Goal: Task Accomplishment & Management: Use online tool/utility

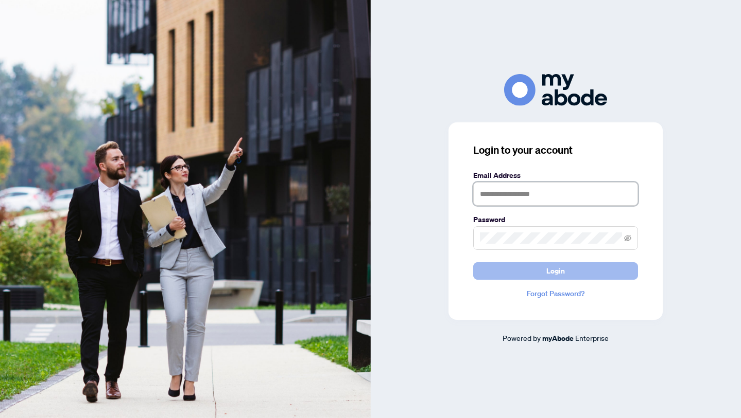
type input "**********"
click at [553, 267] on span "Login" at bounding box center [555, 271] width 19 height 16
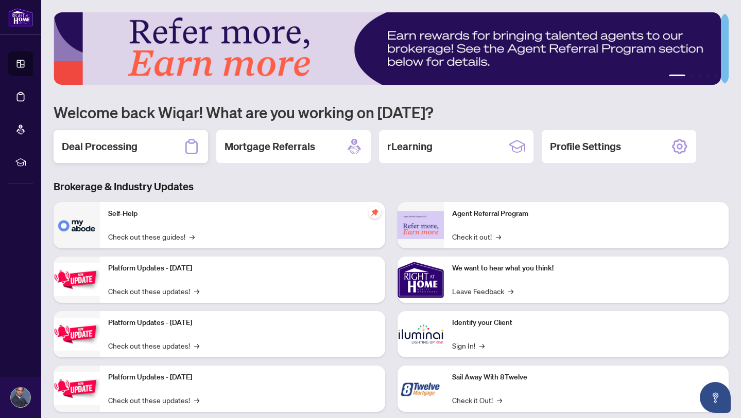
click at [116, 148] on h2 "Deal Processing" at bounding box center [100, 146] width 76 height 14
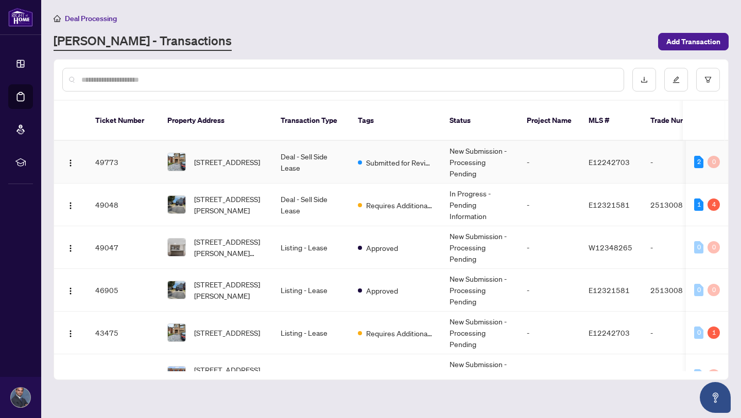
click at [545, 157] on td "-" at bounding box center [549, 162] width 62 height 43
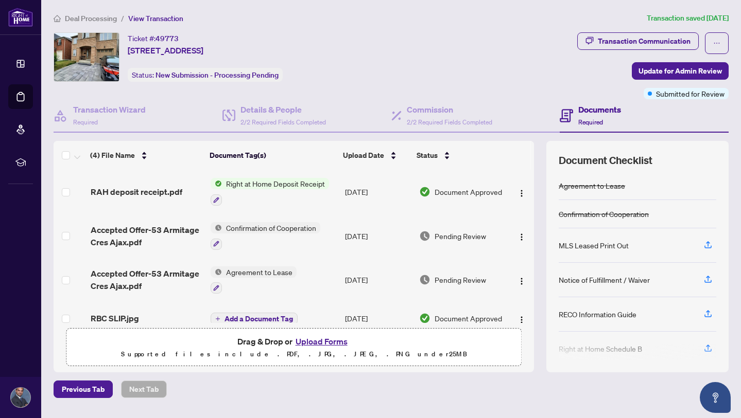
scroll to position [28, 0]
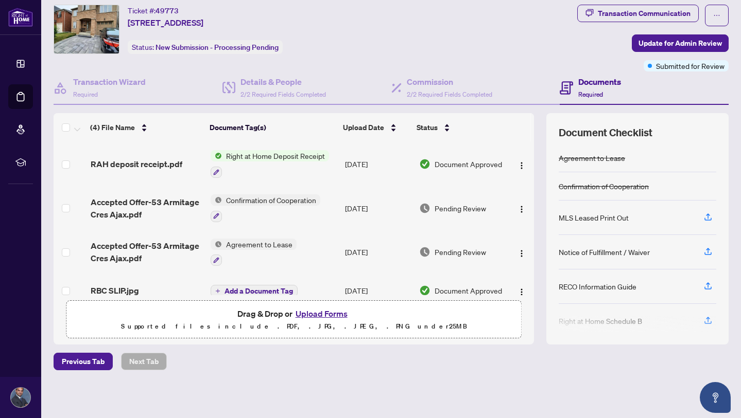
click at [283, 167] on div at bounding box center [270, 172] width 118 height 12
click at [284, 207] on span "Right at Home Deposit Receipt" at bounding box center [271, 206] width 107 height 11
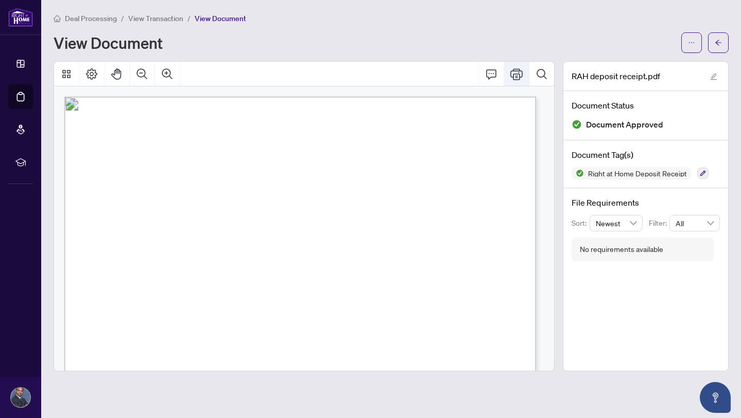
click at [511, 73] on icon "Print" at bounding box center [516, 74] width 12 height 12
